Goal: Task Accomplishment & Management: Complete application form

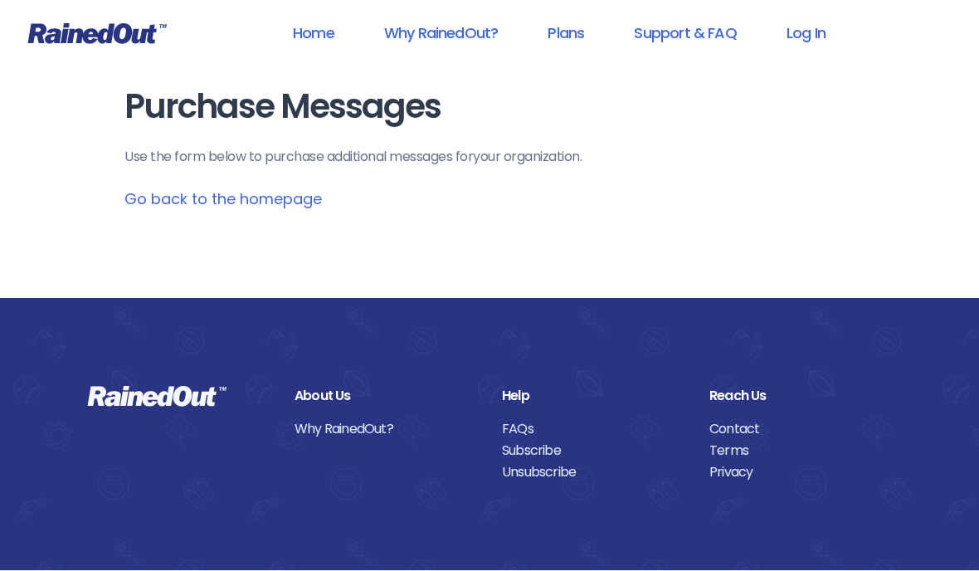
click at [810, 32] on link "Log In" at bounding box center [806, 32] width 82 height 37
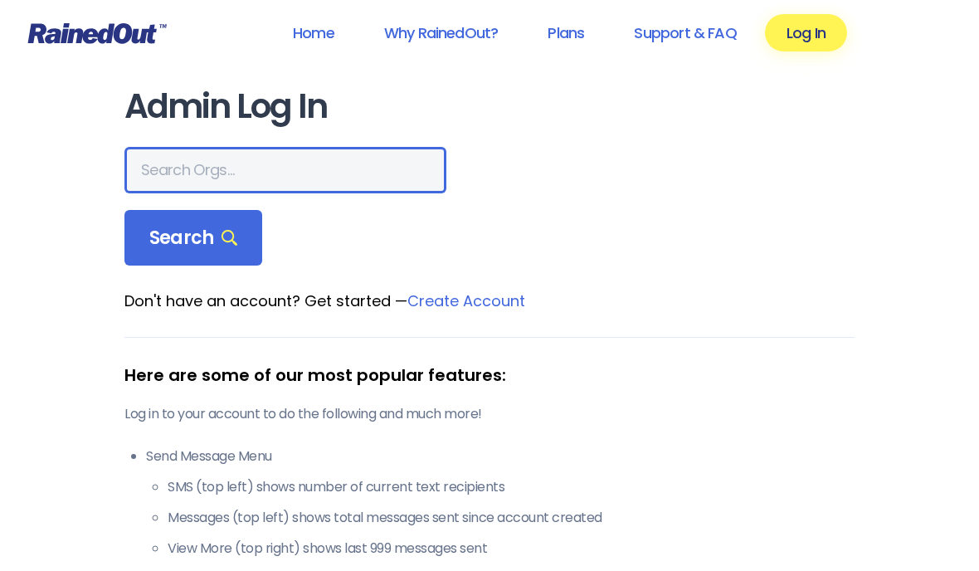
click at [236, 173] on input "text" at bounding box center [285, 170] width 322 height 46
type input "5579"
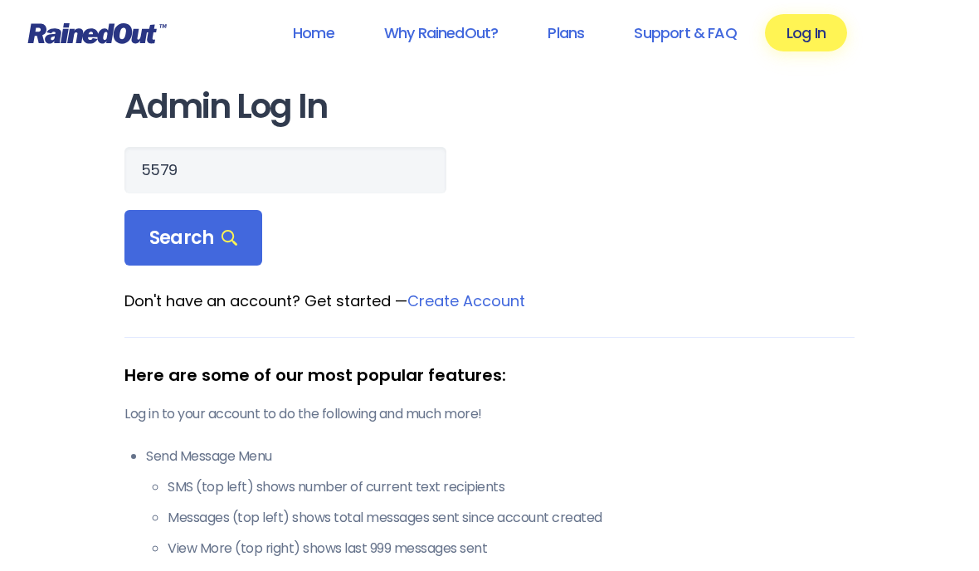
click at [203, 242] on span "Search" at bounding box center [193, 237] width 88 height 23
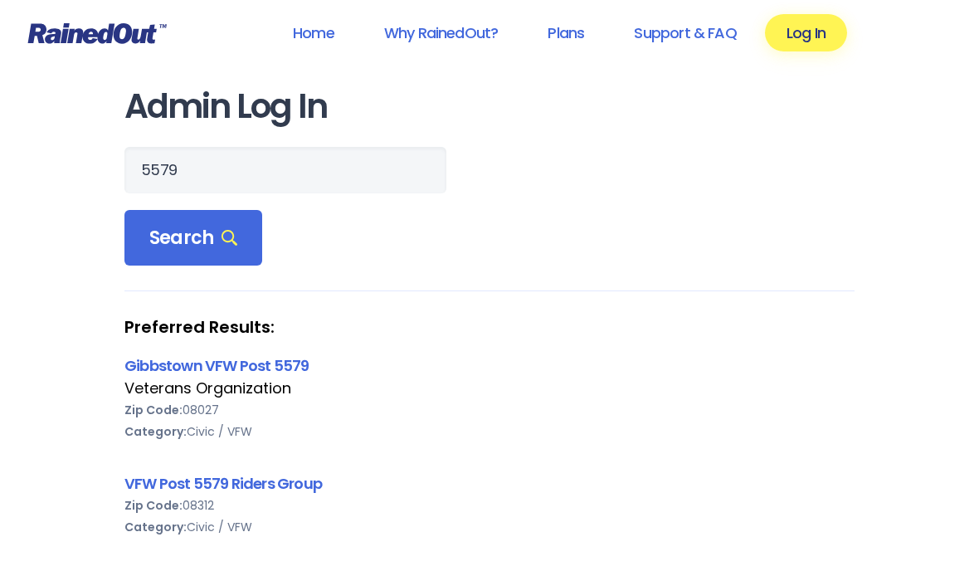
click at [231, 375] on link "Gibbstown VFW Post 5579" at bounding box center [216, 365] width 184 height 21
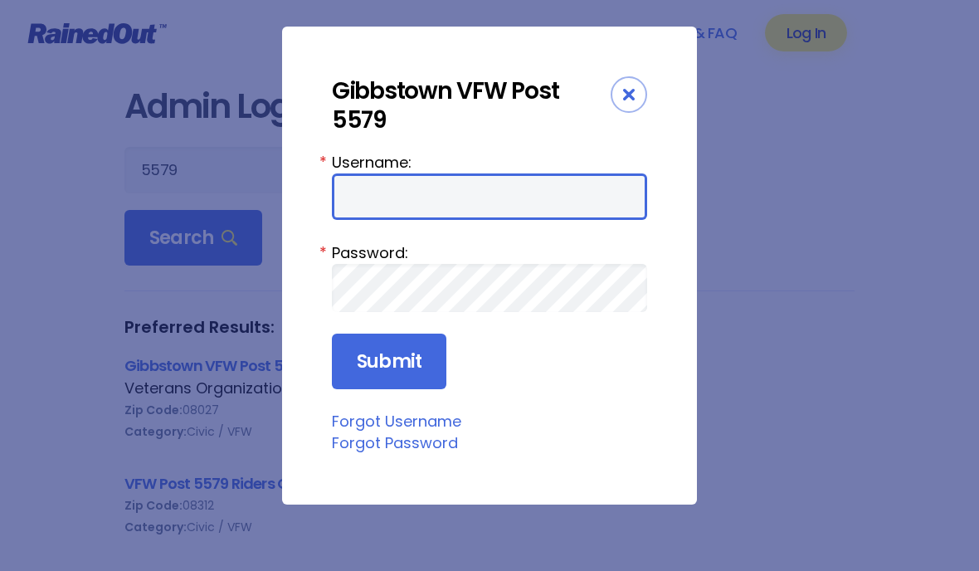
click at [354, 197] on input "Username:" at bounding box center [489, 196] width 315 height 46
paste input "marksuto"
type input "marksuto"
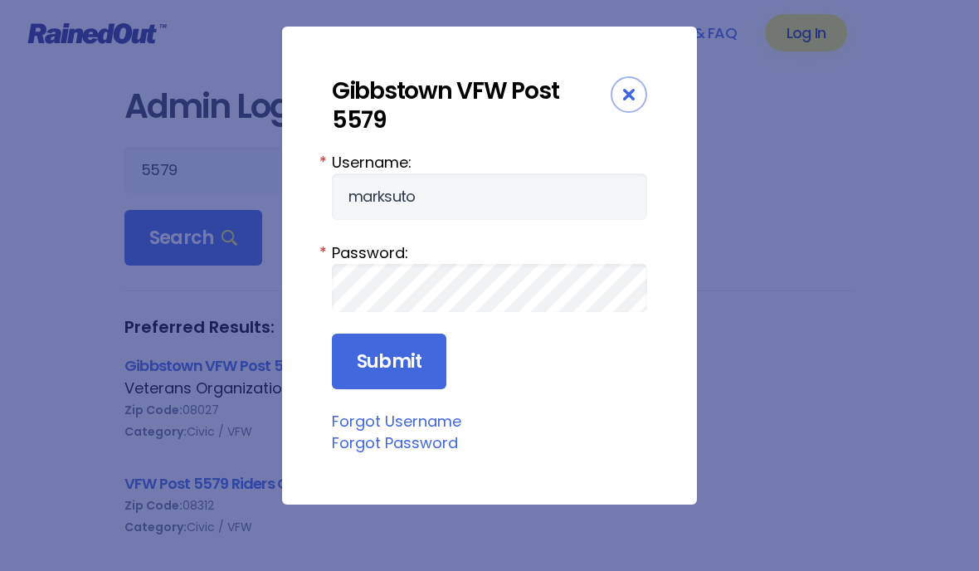
click at [405, 363] on input "Submit" at bounding box center [389, 361] width 114 height 56
